Goal: Transaction & Acquisition: Purchase product/service

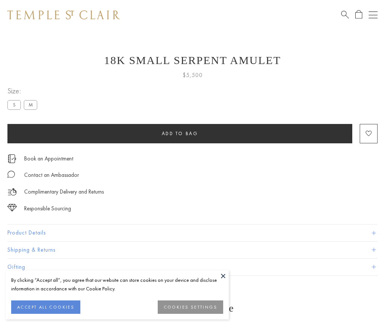
click at [180, 133] on span "Add to bag" at bounding box center [180, 133] width 36 height 6
